Goal: Information Seeking & Learning: Find specific fact

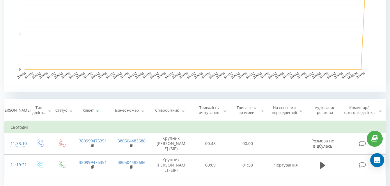
click at [220, 186] on div "Фільтрувати за умовою Дорівнює Введіть значення Скасувати OK Фільтрувати за умо…" at bounding box center [194, 186] width 381 height 131
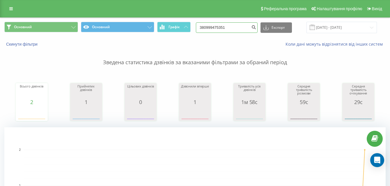
click at [245, 27] on input "380999475351" at bounding box center [227, 27] width 62 height 10
type input "3"
type input "380983689511"
click at [256, 28] on icon "submit" at bounding box center [253, 26] width 5 height 3
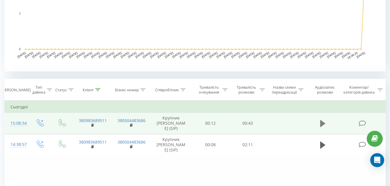
click at [323, 122] on icon at bounding box center [322, 124] width 5 height 8
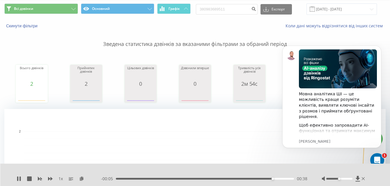
scroll to position [38, 0]
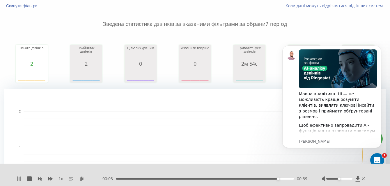
click at [19, 177] on icon at bounding box center [19, 179] width 5 height 5
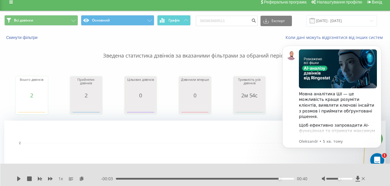
scroll to position [0, 0]
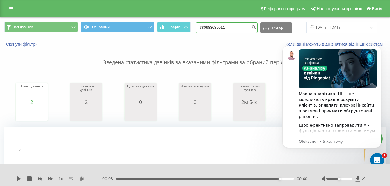
click at [238, 22] on input "380983689511" at bounding box center [227, 27] width 62 height 10
type input "3"
click at [236, 25] on input at bounding box center [227, 27] width 62 height 10
paste input "+380 50 495 6772"
type input "+380 50 495 6772"
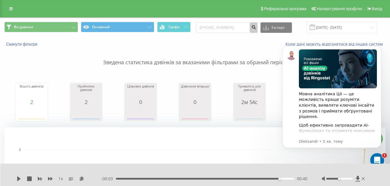
click at [256, 28] on icon "submit" at bounding box center [253, 26] width 5 height 3
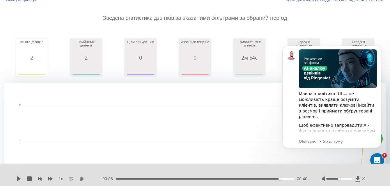
scroll to position [59, 0]
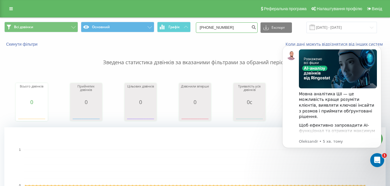
click at [243, 26] on input "+380504956772" at bounding box center [227, 27] width 62 height 10
type input "+"
type input "0983689511"
click at [257, 30] on button "submit" at bounding box center [254, 27] width 8 height 10
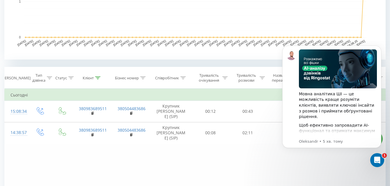
scroll to position [191, 0]
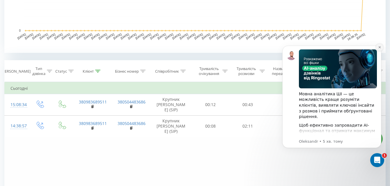
click at [380, 50] on button "Dismiss notification" at bounding box center [380, 48] width 8 height 8
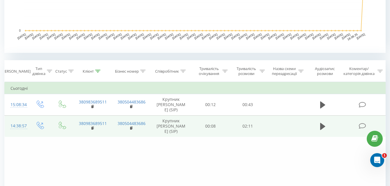
click at [318, 132] on td at bounding box center [323, 126] width 36 height 22
click at [324, 127] on icon at bounding box center [322, 126] width 5 height 7
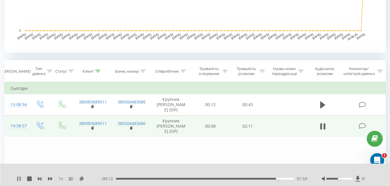
click at [19, 179] on icon at bounding box center [19, 179] width 5 height 5
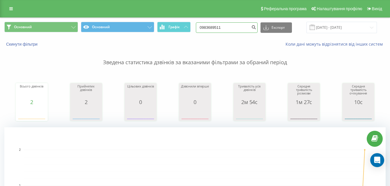
click at [240, 30] on input "0983689511" at bounding box center [227, 27] width 62 height 10
click at [227, 28] on input "0983689511" at bounding box center [227, 27] width 62 height 10
type input "0"
type input "380504956772"
click at [256, 28] on icon "submit" at bounding box center [253, 26] width 5 height 3
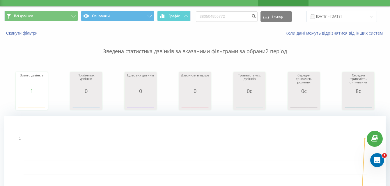
scroll to position [1, 0]
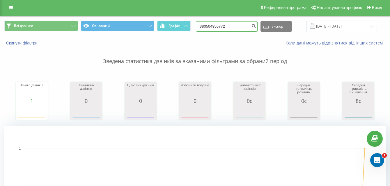
drag, startPoint x: 236, startPoint y: 28, endPoint x: 208, endPoint y: 27, distance: 28.0
click at [208, 27] on input "380504956772" at bounding box center [227, 26] width 62 height 10
type input "3"
paste input "380990610841"
type input "380990610841"
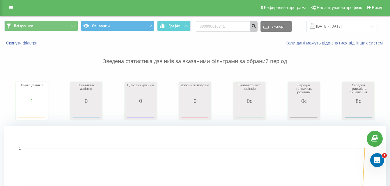
click at [256, 24] on icon "submit" at bounding box center [253, 25] width 5 height 3
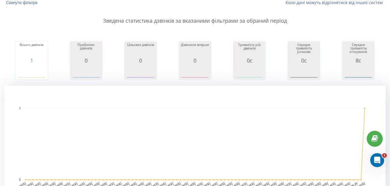
scroll to position [44, 0]
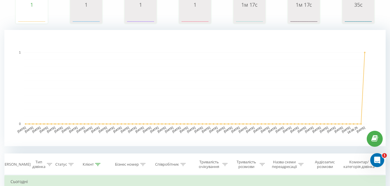
scroll to position [122, 0]
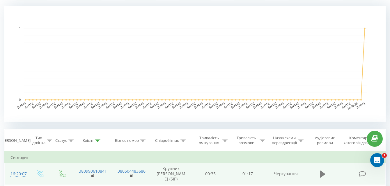
click at [325, 171] on icon at bounding box center [322, 174] width 5 height 8
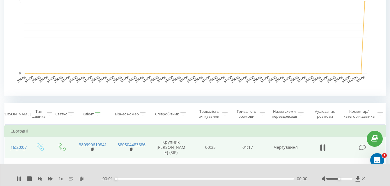
scroll to position [171, 0]
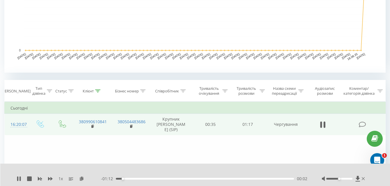
click at [135, 178] on div "00:02" at bounding box center [205, 179] width 178 height 2
click at [20, 178] on icon at bounding box center [19, 179] width 1 height 5
click at [20, 178] on icon at bounding box center [19, 179] width 5 height 5
click at [18, 176] on div "1 x" at bounding box center [59, 179] width 84 height 6
click at [19, 180] on icon at bounding box center [19, 179] width 5 height 5
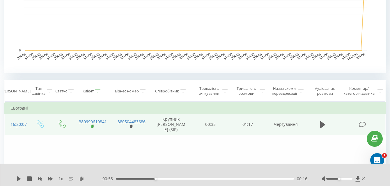
click at [92, 127] on rect at bounding box center [92, 126] width 2 height 3
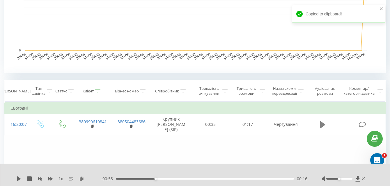
click at [322, 125] on icon at bounding box center [322, 124] width 5 height 7
click at [120, 179] on div "00:02" at bounding box center [205, 179] width 178 height 2
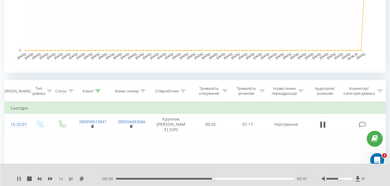
click at [19, 180] on icon at bounding box center [19, 179] width 5 height 5
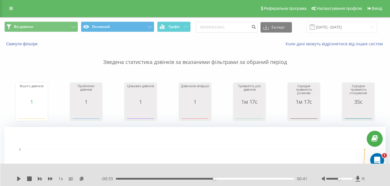
scroll to position [0, 0]
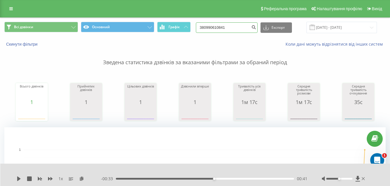
drag, startPoint x: 241, startPoint y: 26, endPoint x: 193, endPoint y: 27, distance: 48.3
click at [193, 27] on div "Всі дзвінки Основний Графік 380990610841 Експорт .csv .xls .xlsx 20.05.2025 - 2…" at bounding box center [194, 27] width 381 height 11
paste input "066 505 3836"
type input "066 505 3836"
